Goal: Task Accomplishment & Management: Use online tool/utility

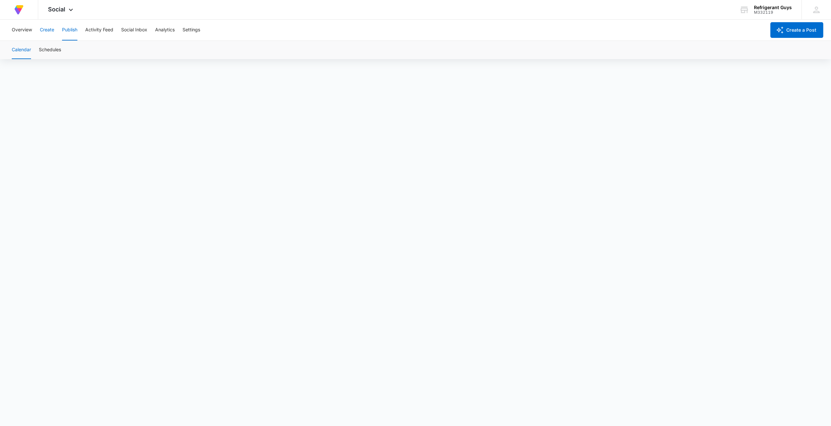
click at [48, 34] on button "Create" at bounding box center [47, 30] width 14 height 21
click at [64, 32] on button "Publish" at bounding box center [69, 30] width 15 height 21
click at [28, 34] on button "Overview" at bounding box center [22, 30] width 20 height 21
click at [61, 29] on div "Overview Create Publish Activity Feed Social Inbox Analytics Settings" at bounding box center [387, 30] width 758 height 21
click at [62, 29] on button "Publish" at bounding box center [69, 30] width 15 height 21
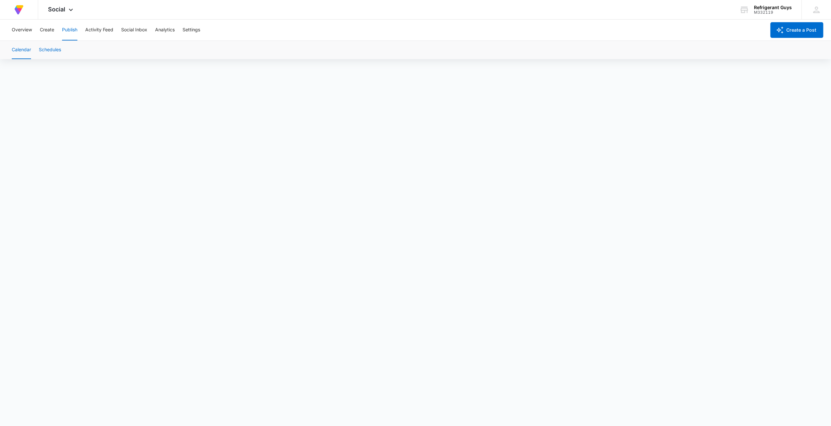
click at [58, 53] on button "Schedules" at bounding box center [50, 50] width 22 height 18
click at [57, 53] on button "Schedules" at bounding box center [50, 50] width 22 height 18
